Goal: Task Accomplishment & Management: Use online tool/utility

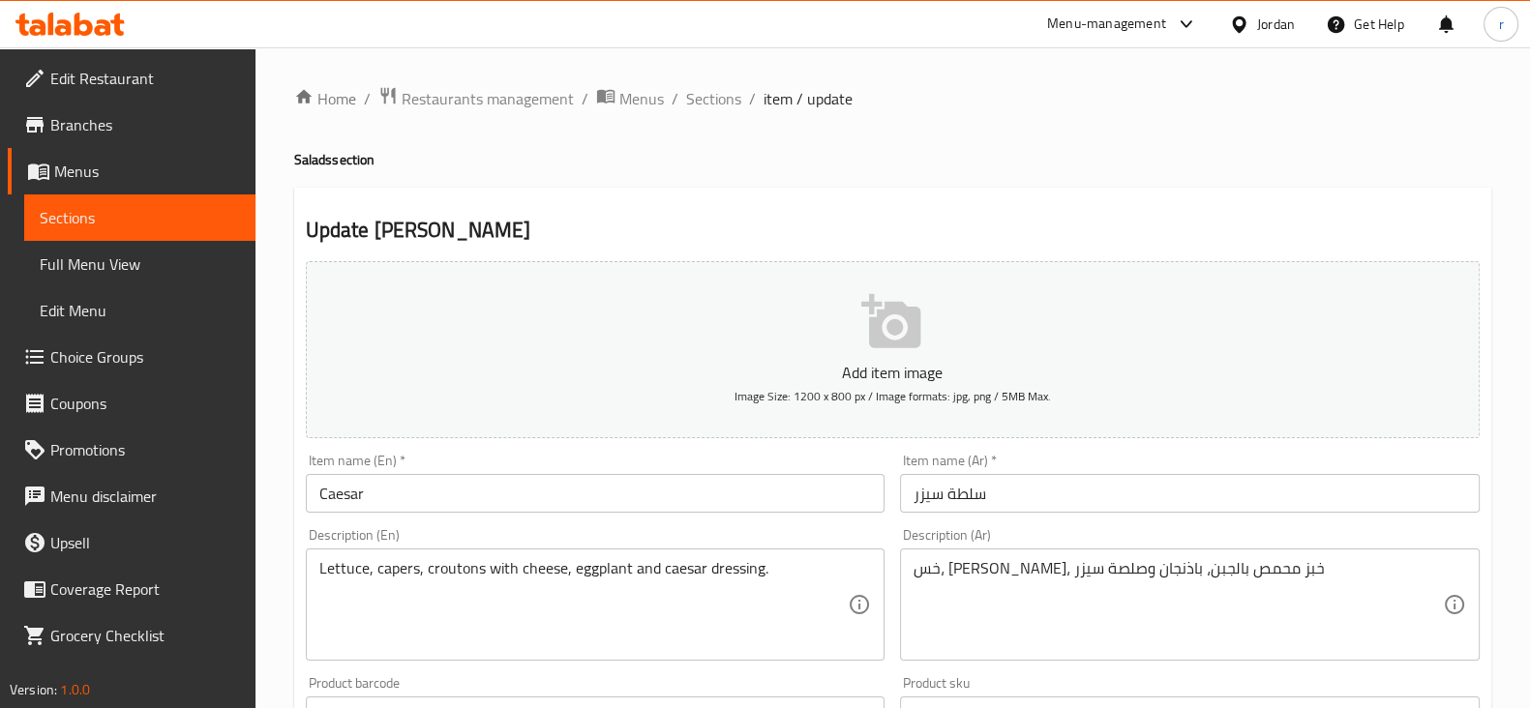
drag, startPoint x: 1547, startPoint y: 632, endPoint x: 1547, endPoint y: 765, distance: 132.6
drag, startPoint x: 1547, startPoint y: 765, endPoint x: 917, endPoint y: 258, distance: 808.2
click at [916, 258] on div "Add item image Image Size: 1200 x 800 px / Image formats: jpg, png / 5MB Max." at bounding box center [892, 350] width 1189 height 193
click at [111, 210] on span "Sections" at bounding box center [140, 217] width 200 height 23
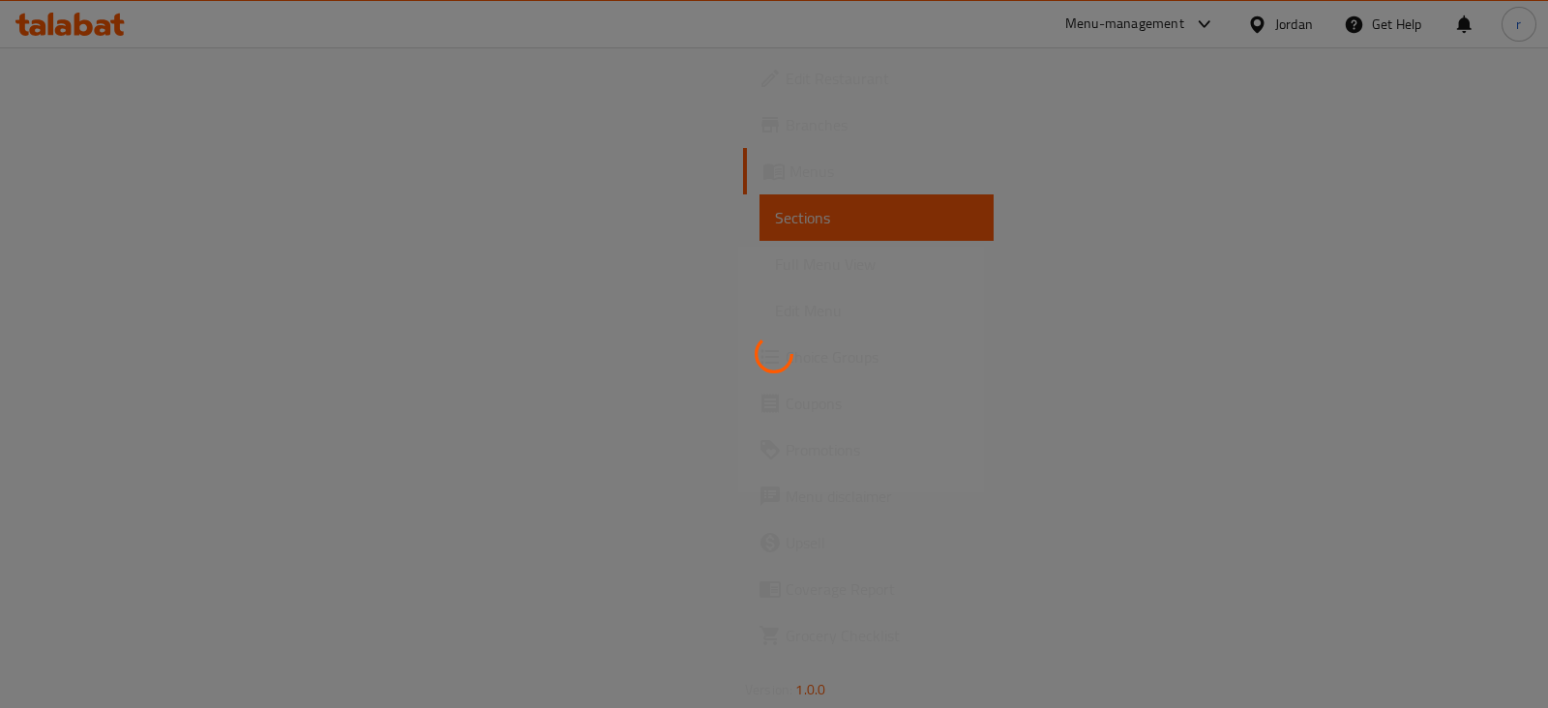
drag, startPoint x: 355, startPoint y: 59, endPoint x: 247, endPoint y: 40, distance: 110.1
click at [355, 59] on div at bounding box center [774, 354] width 1548 height 708
click at [48, 9] on div at bounding box center [774, 354] width 1548 height 708
click at [52, 9] on div at bounding box center [774, 354] width 1548 height 708
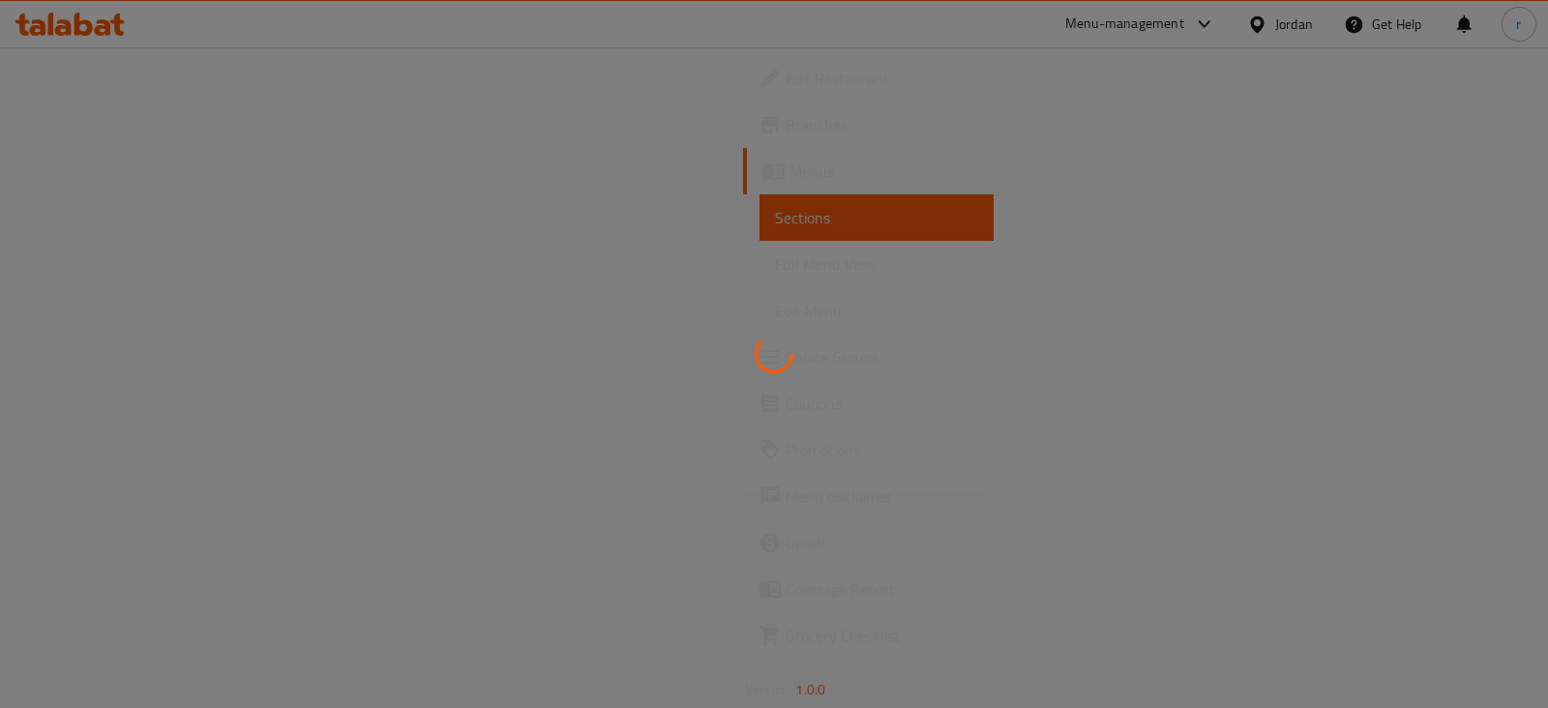
click at [52, 9] on div at bounding box center [774, 354] width 1548 height 708
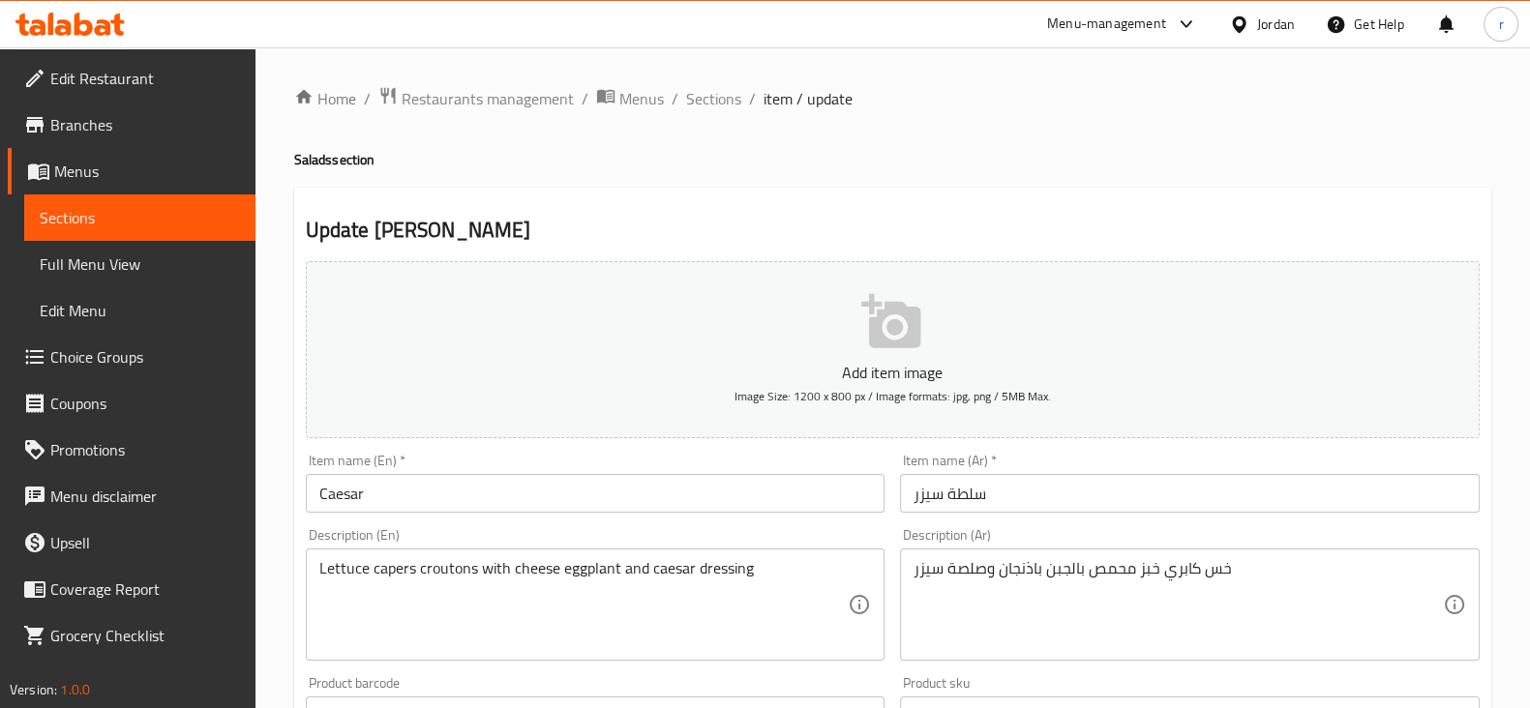
drag, startPoint x: 0, startPoint y: 0, endPoint x: 555, endPoint y: 168, distance: 579.5
click at [114, 26] on icon at bounding box center [69, 24] width 109 height 23
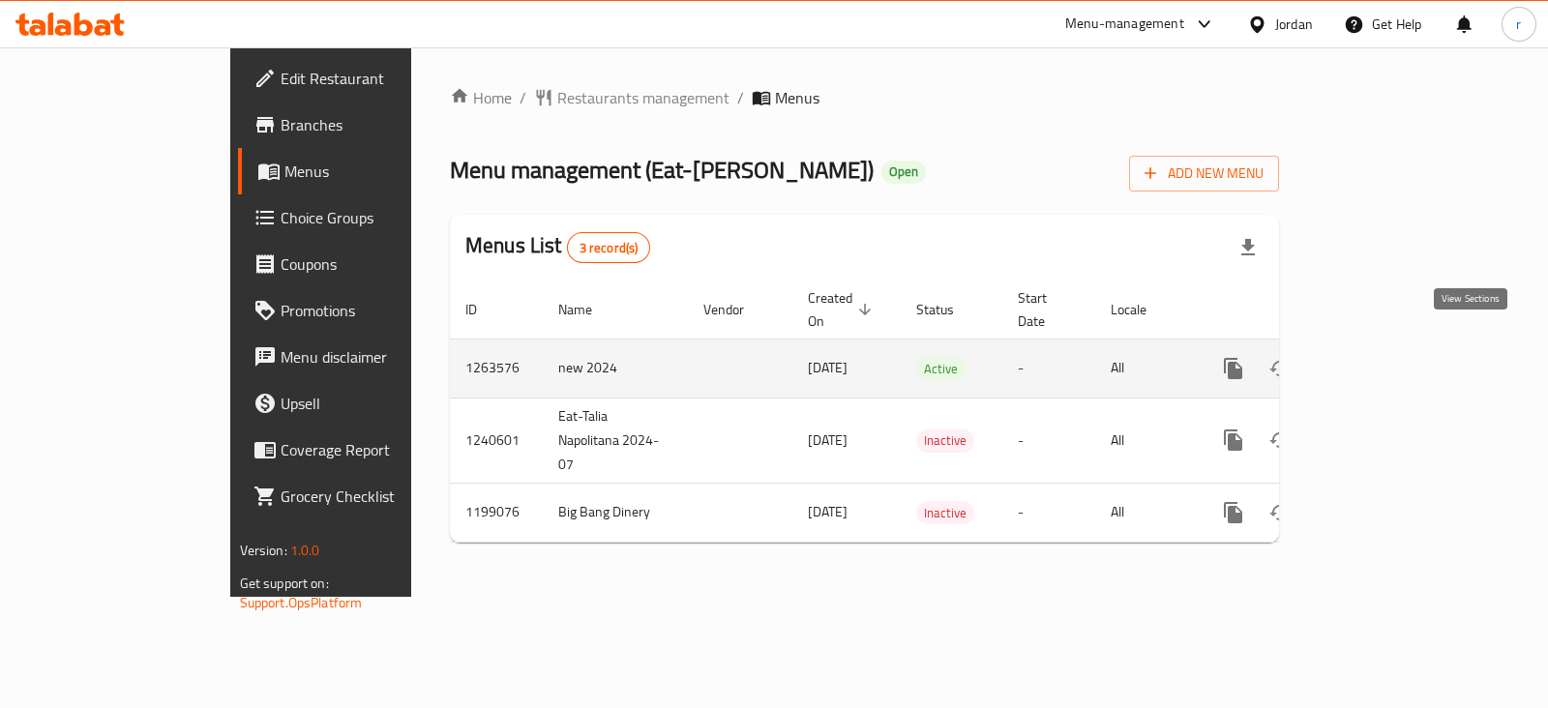
click at [1385, 357] on icon "enhanced table" at bounding box center [1373, 368] width 23 height 23
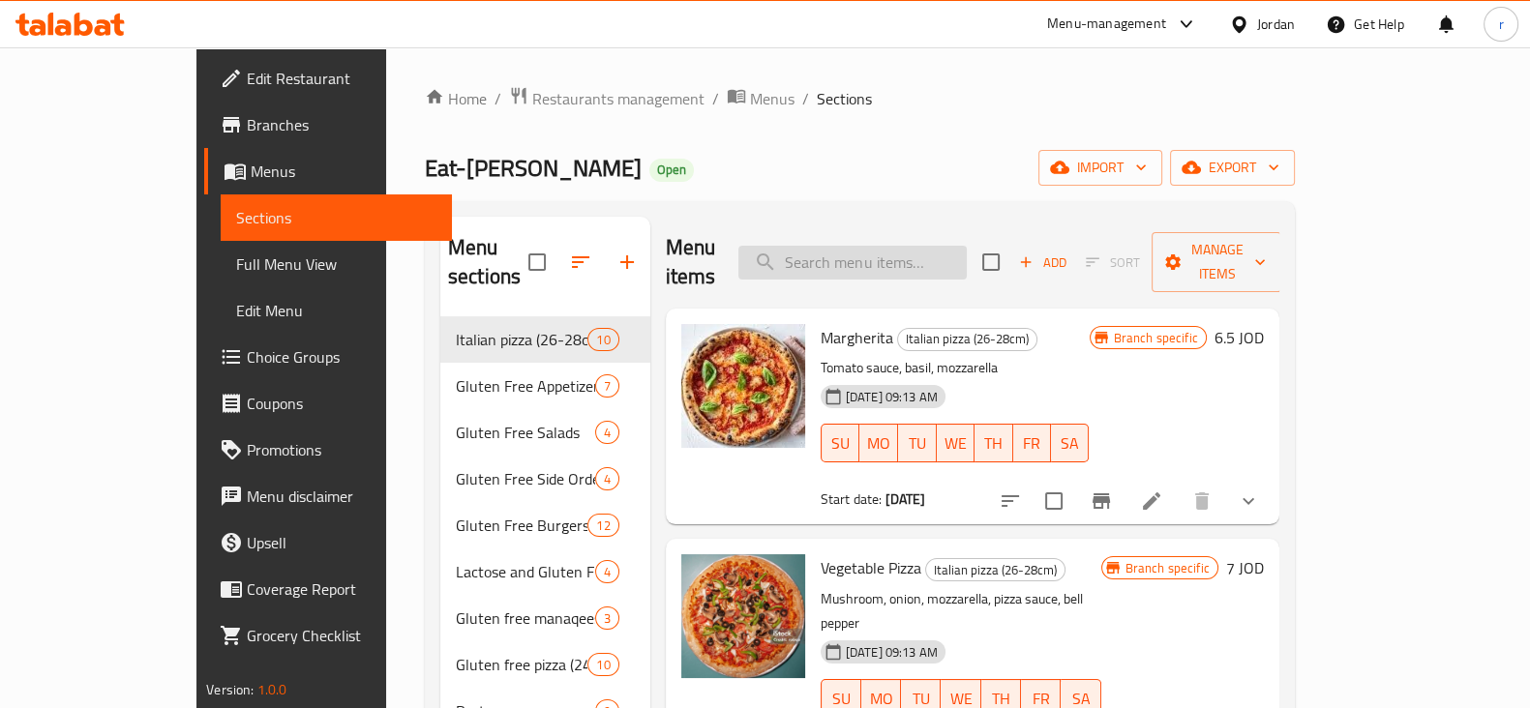
click at [861, 257] on input "search" at bounding box center [852, 263] width 228 height 34
paste input "Carbonara Spaghetti"
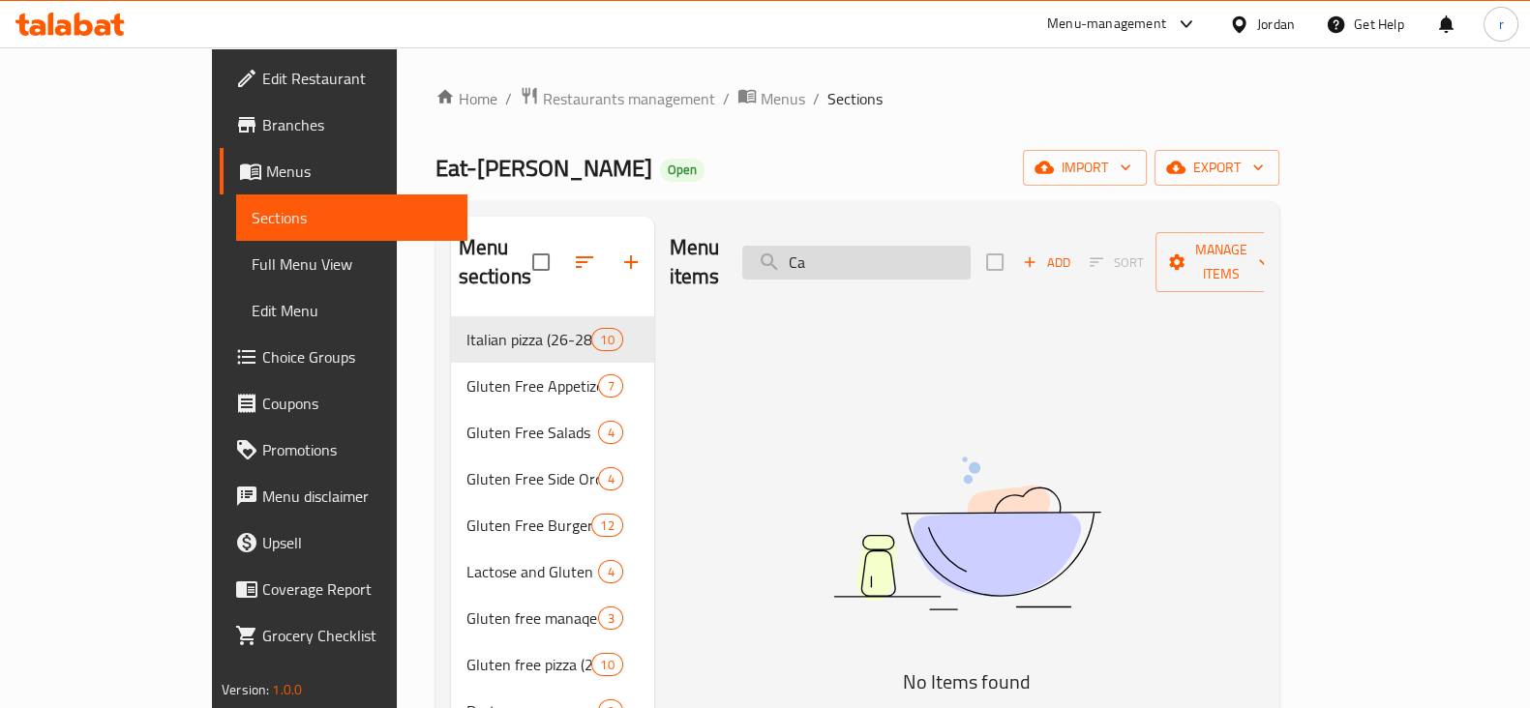
type input "C"
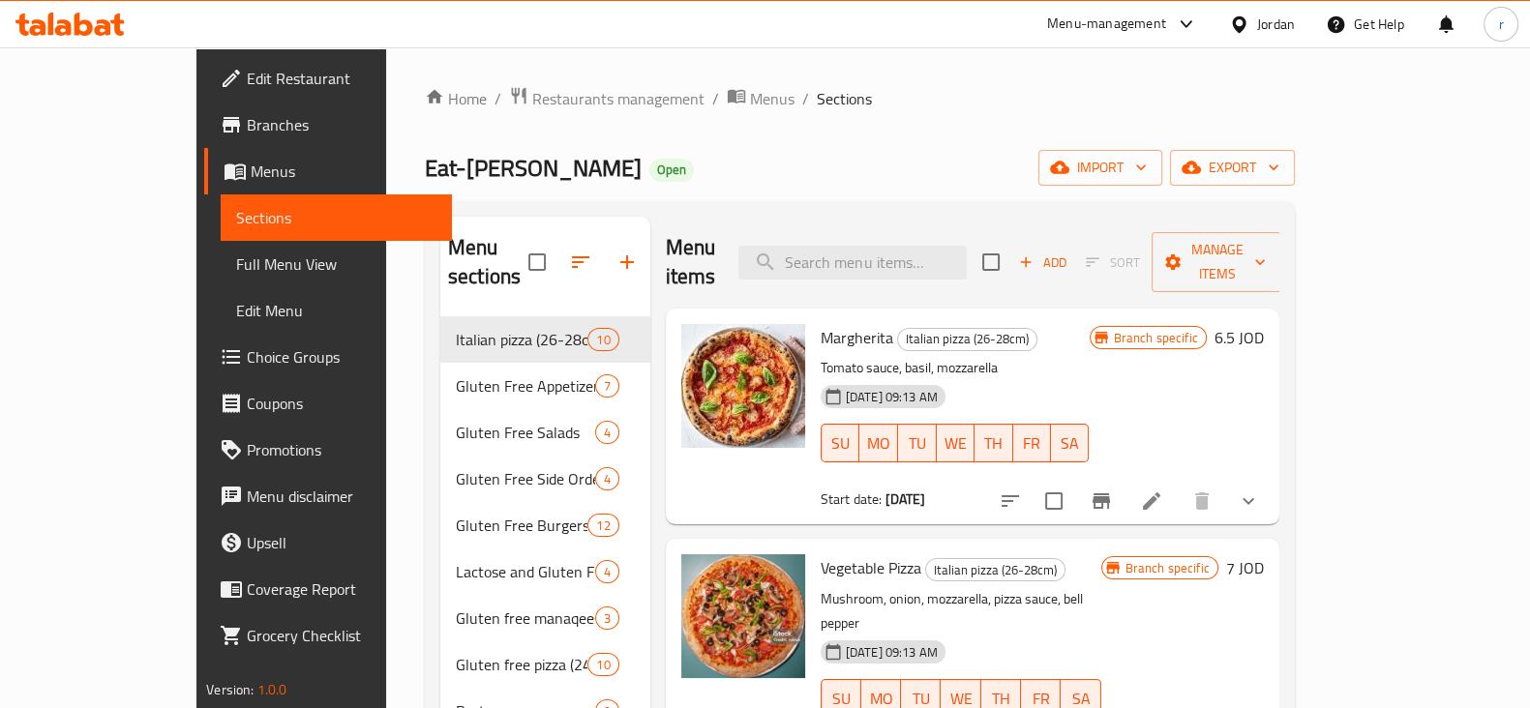
paste input "Spaghetti"
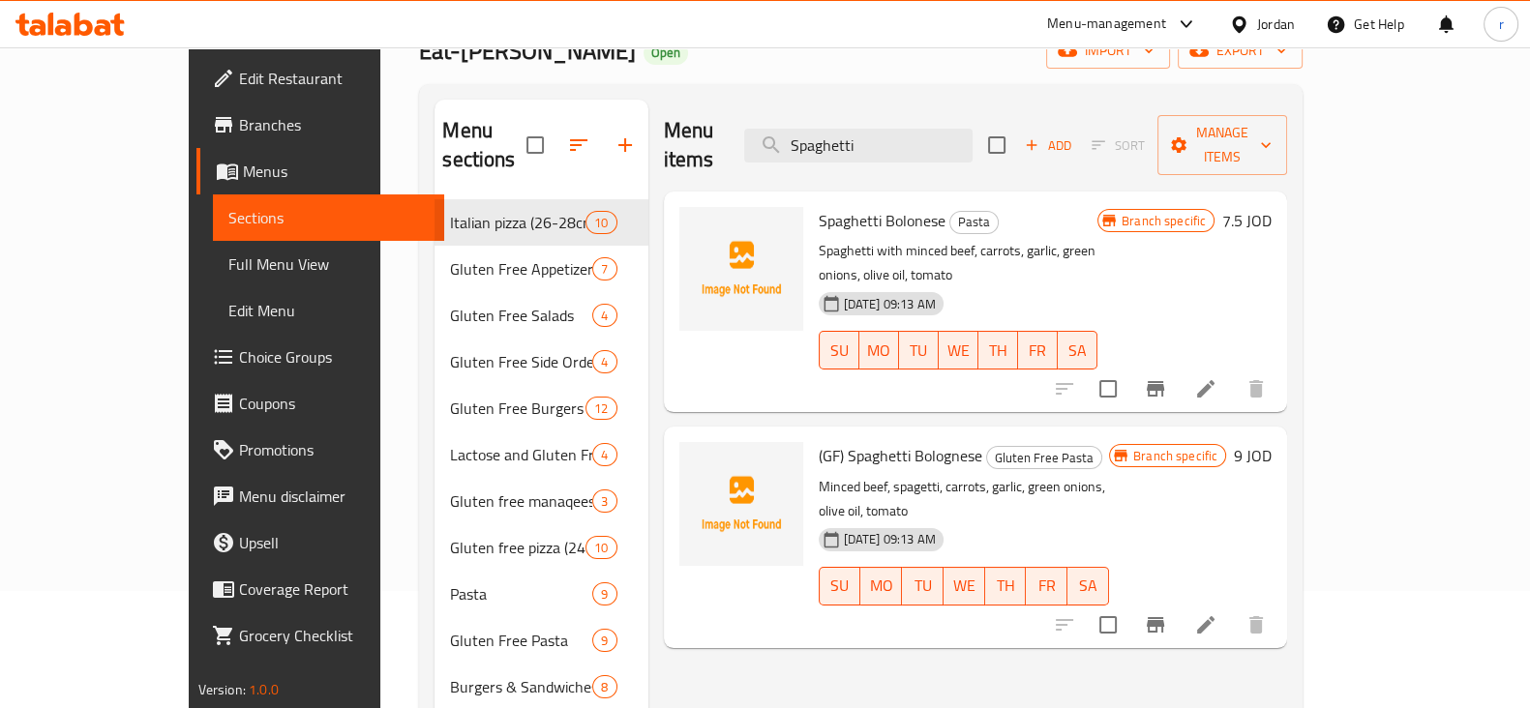
scroll to position [96, 0]
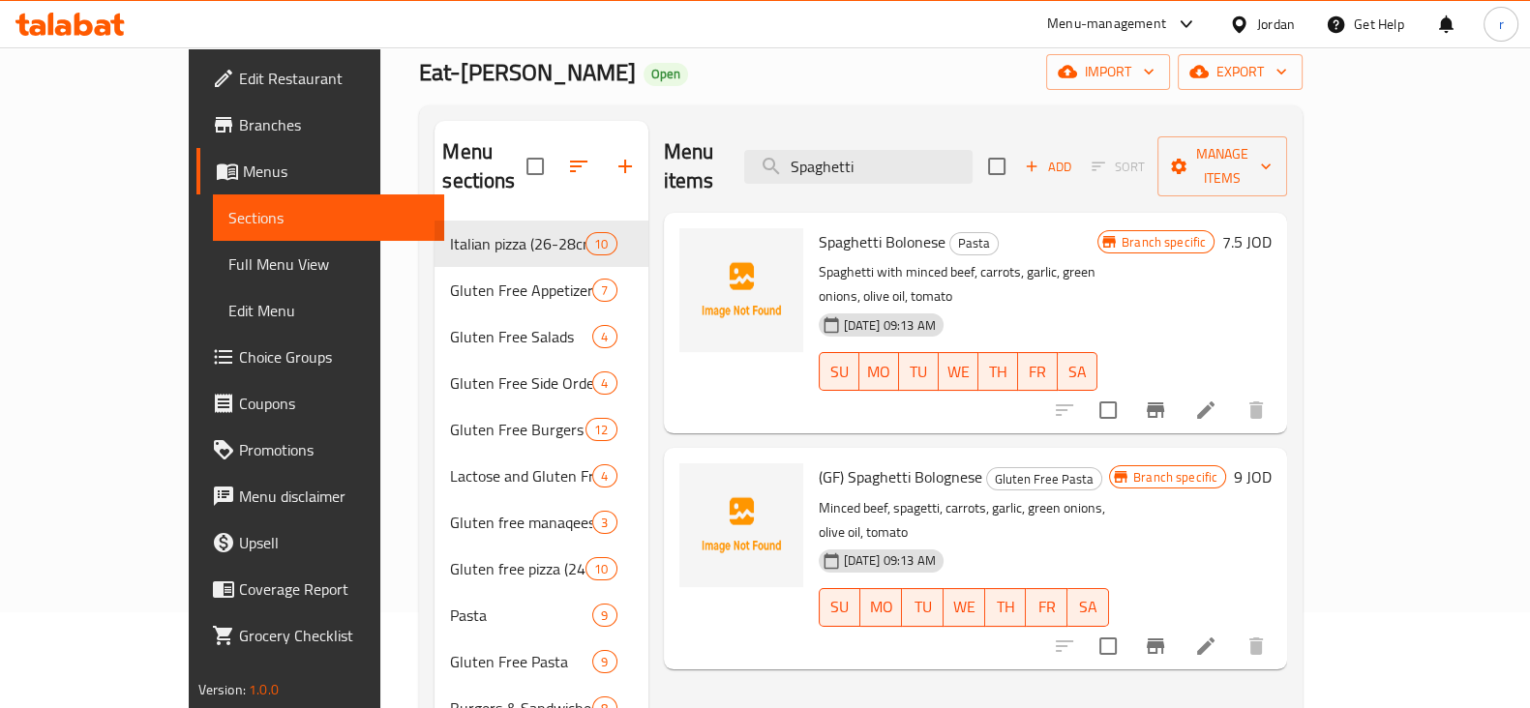
type input "Spaghetti"
click at [1217, 399] on icon at bounding box center [1205, 410] width 23 height 23
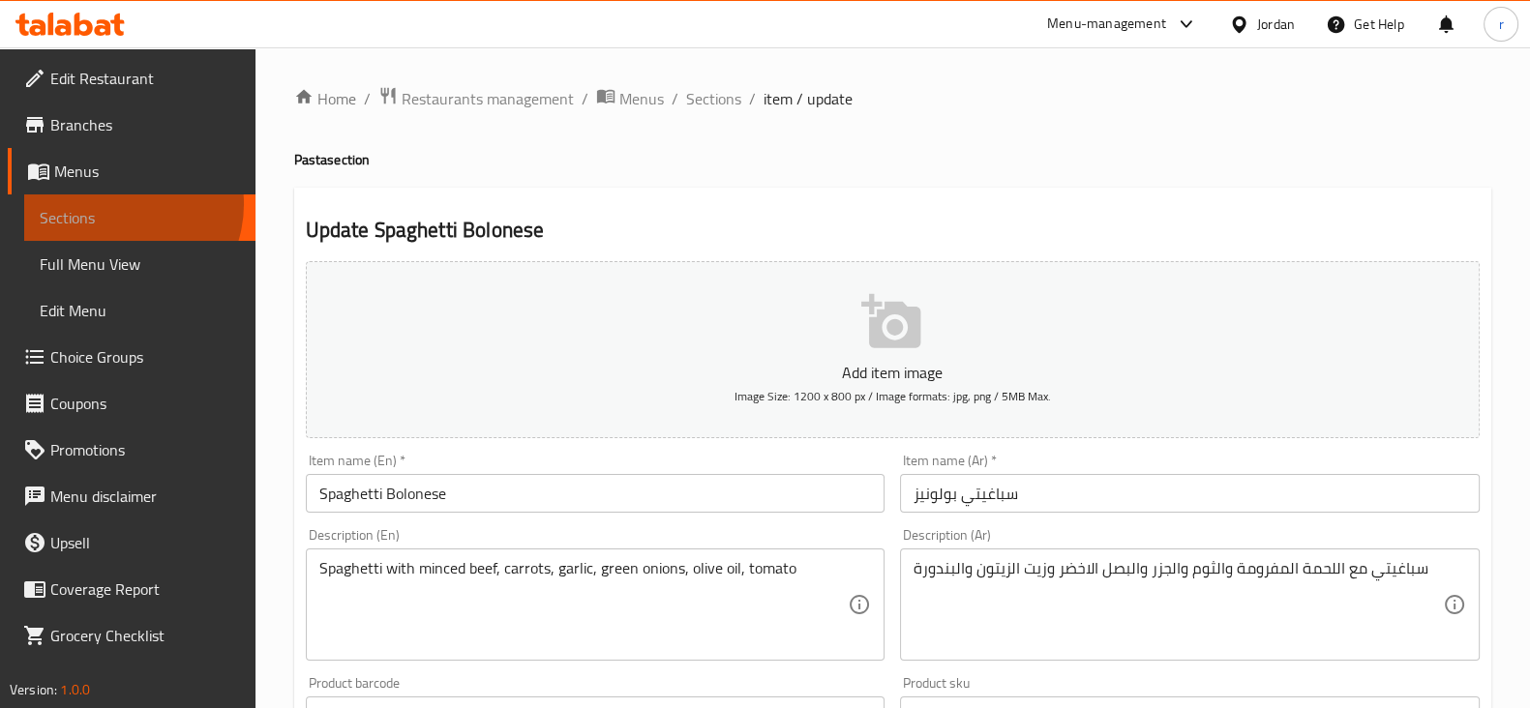
click at [116, 204] on link "Sections" at bounding box center [139, 218] width 231 height 46
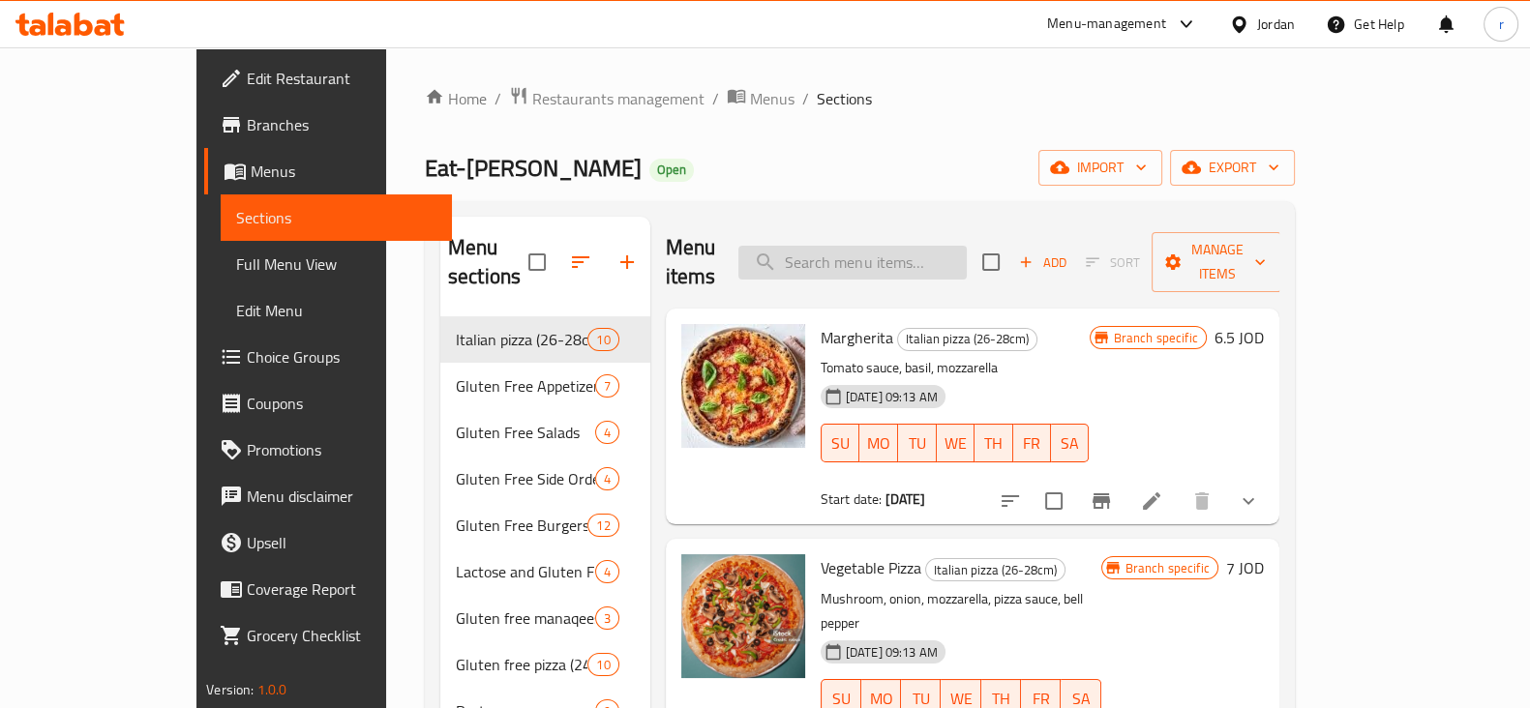
click at [881, 257] on input "search" at bounding box center [852, 263] width 228 height 34
paste input "Fresh Orange Juice"
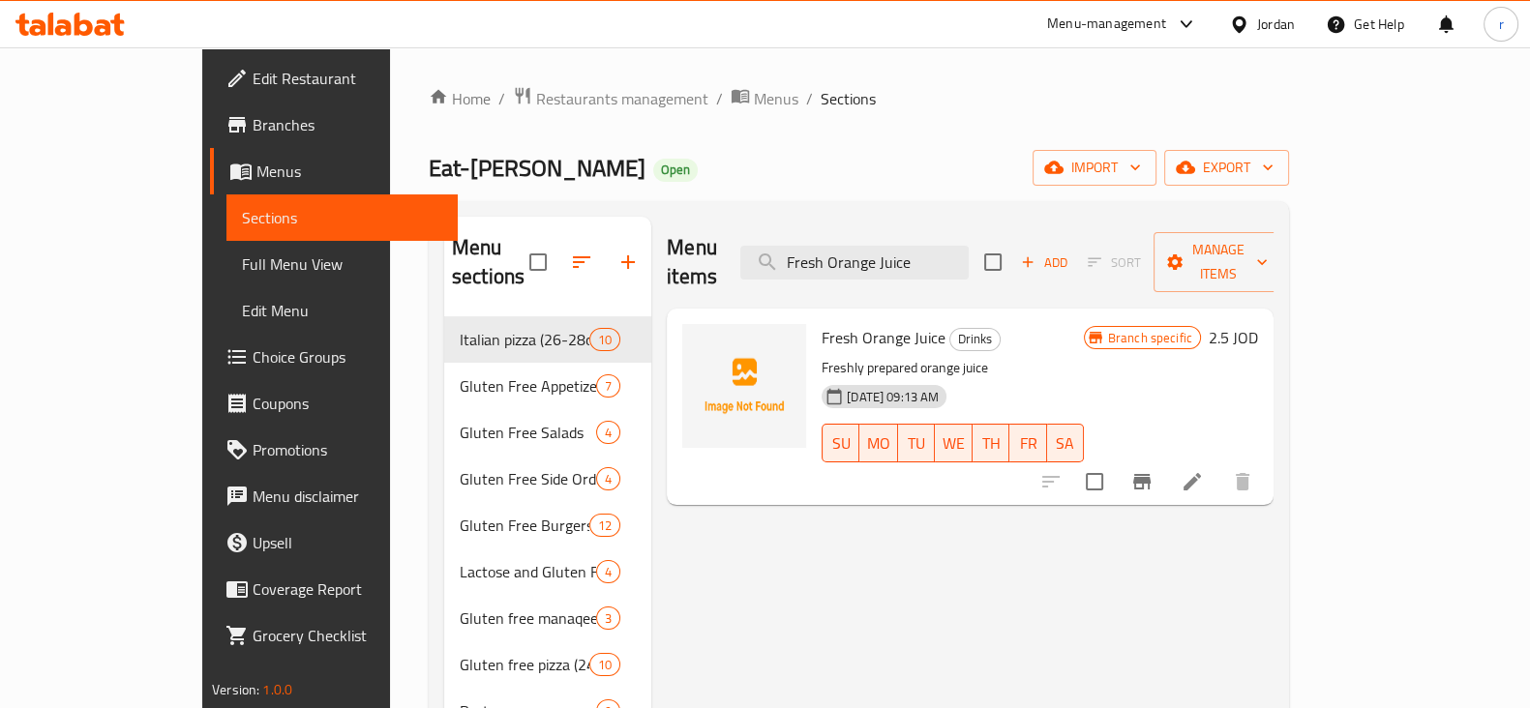
type input "Fresh Orange Juice"
click at [1204, 470] on icon at bounding box center [1192, 481] width 23 height 23
